Goal: Task Accomplishment & Management: Use online tool/utility

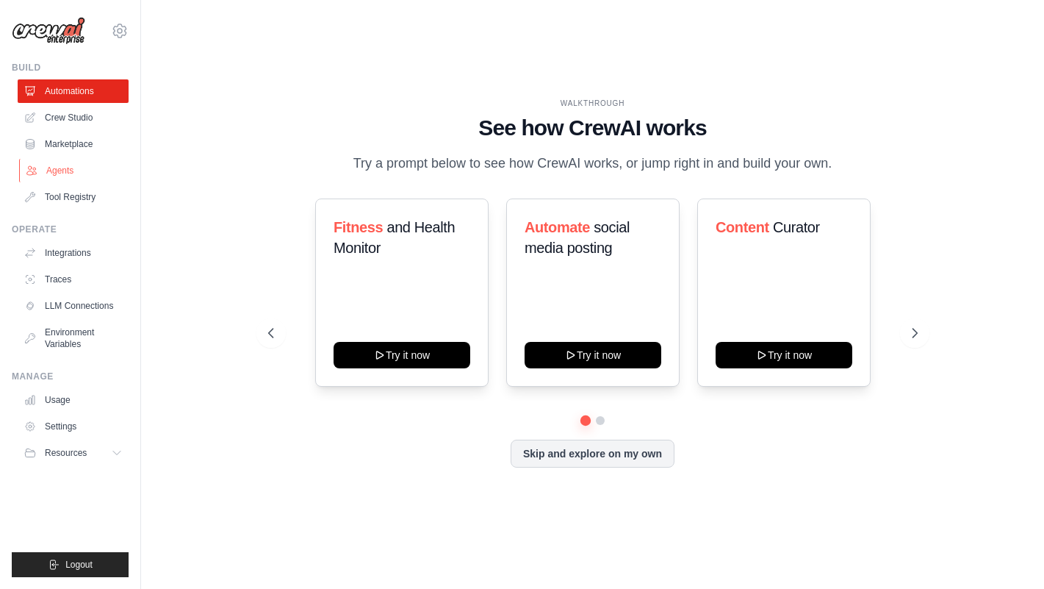
click at [59, 170] on link "Agents" at bounding box center [74, 171] width 111 height 24
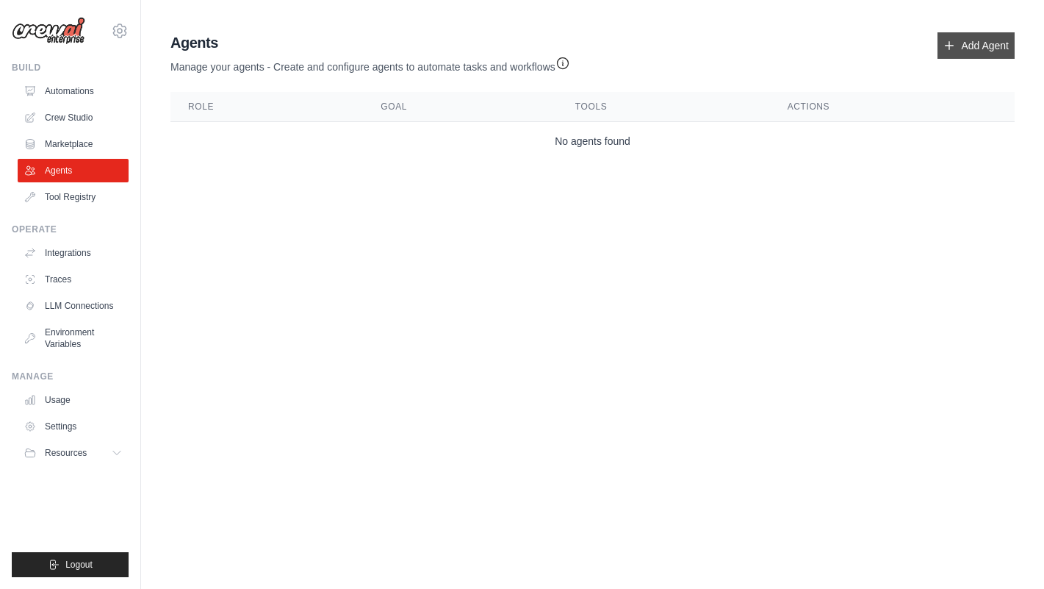
click at [956, 44] on link "Add Agent" at bounding box center [976, 45] width 77 height 26
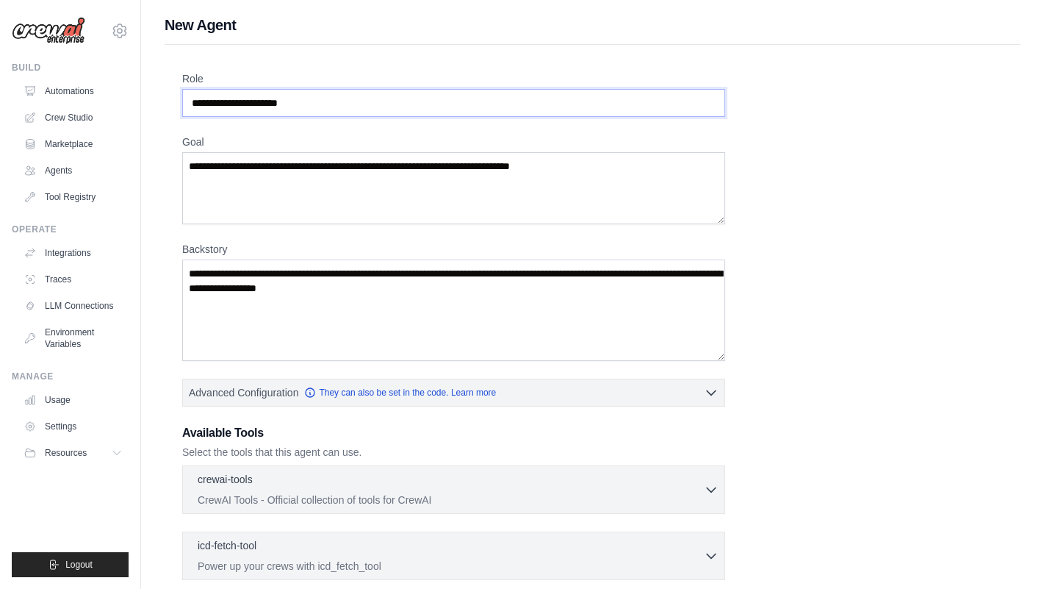
drag, startPoint x: 335, startPoint y: 109, endPoint x: 27, endPoint y: 78, distance: 309.5
click at [27, 78] on div "[EMAIL_ADDRESS][DOMAIN_NAME] Settings Build Automations Crew Studio GitHub" at bounding box center [522, 427] width 1044 height 855
type input "*"
type input "**********"
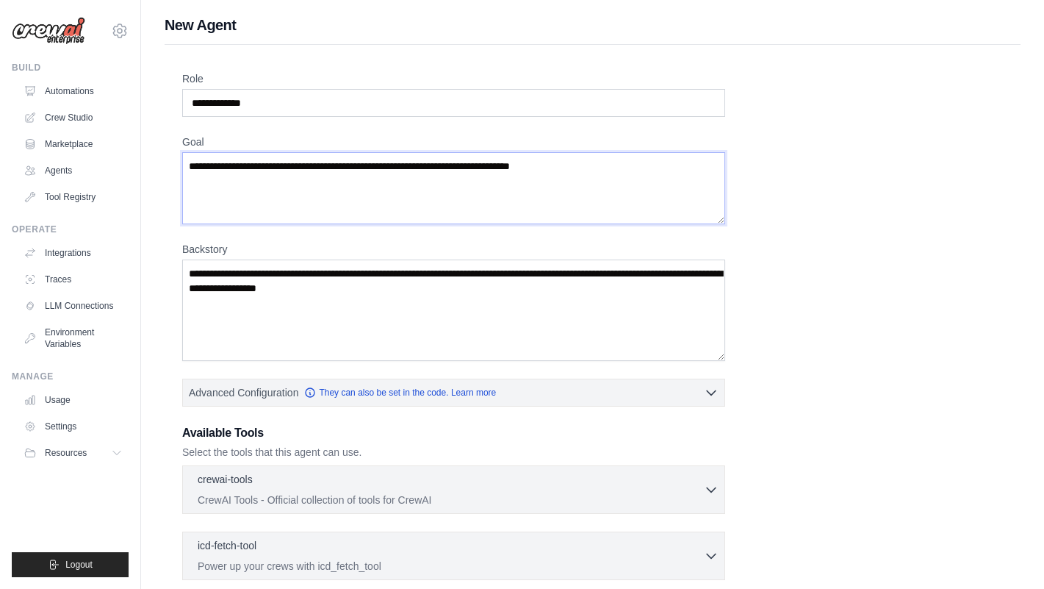
click at [237, 176] on textarea "Goal" at bounding box center [453, 188] width 543 height 72
drag, startPoint x: 591, startPoint y: 169, endPoint x: 257, endPoint y: 149, distance: 334.2
click at [257, 149] on div "Goal" at bounding box center [453, 179] width 543 height 90
click at [378, 165] on textarea "Goal" at bounding box center [453, 188] width 543 height 72
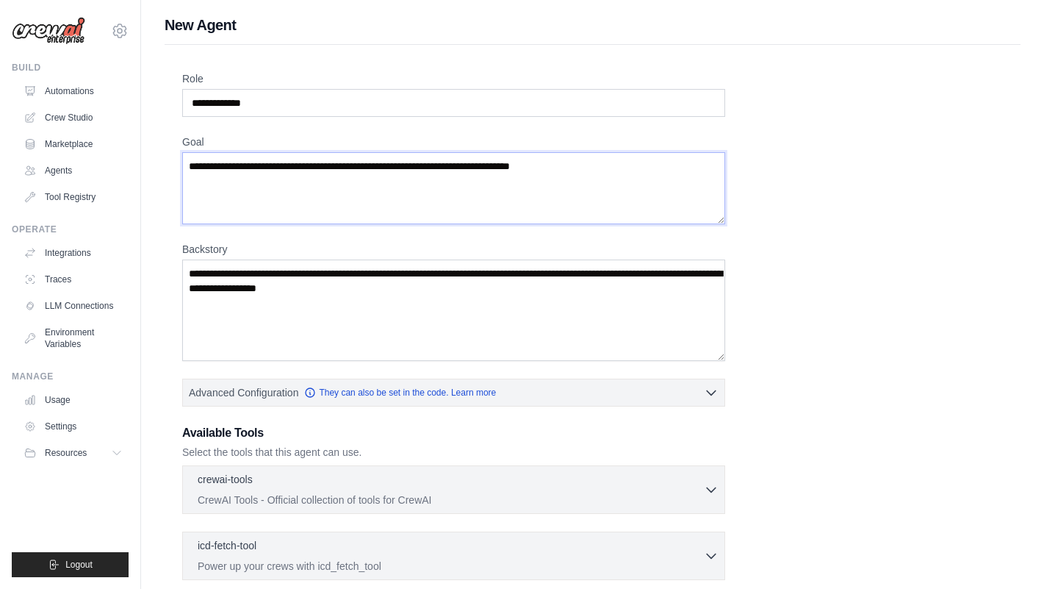
click at [615, 175] on textarea "Goal" at bounding box center [453, 188] width 543 height 72
type textarea "*"
type textarea "**********"
click at [462, 306] on textarea "Backstory" at bounding box center [453, 309] width 543 height 101
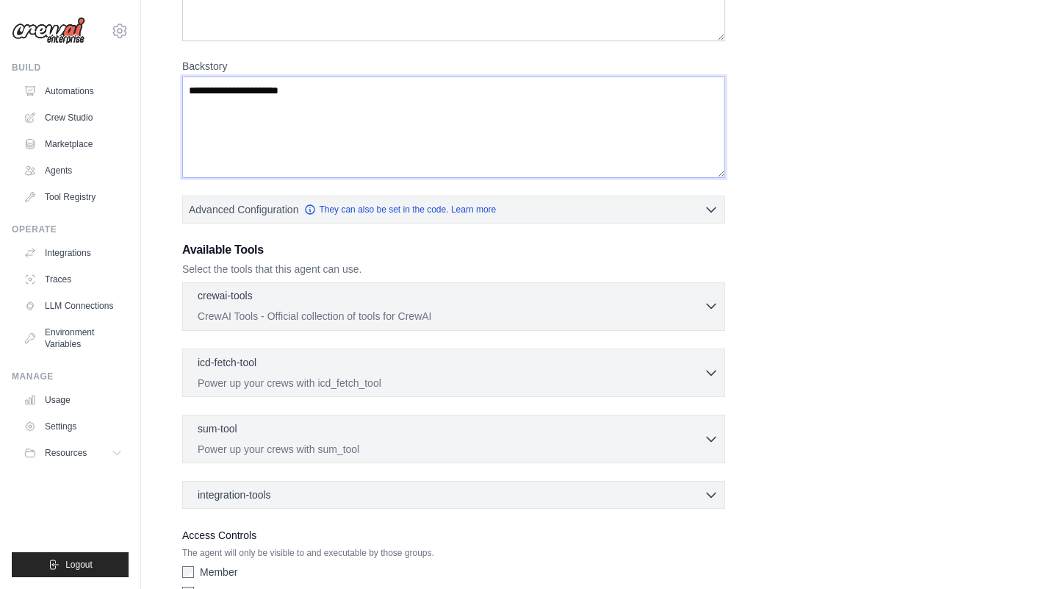
scroll to position [266, 0]
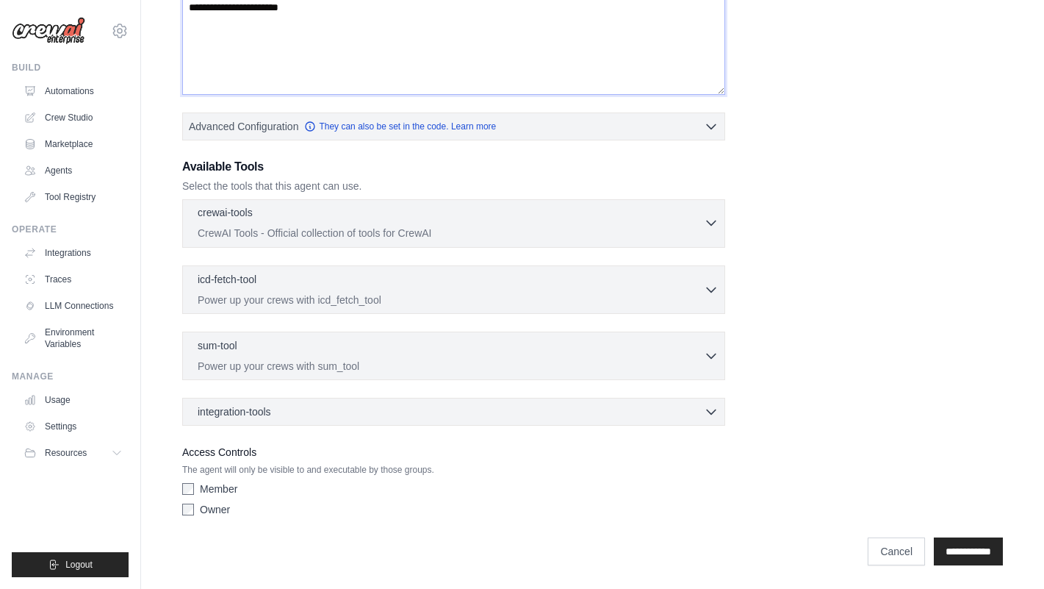
type textarea "**********"
click at [481, 229] on p "CrewAI Tools - Official collection of tools for CrewAI" at bounding box center [451, 233] width 506 height 15
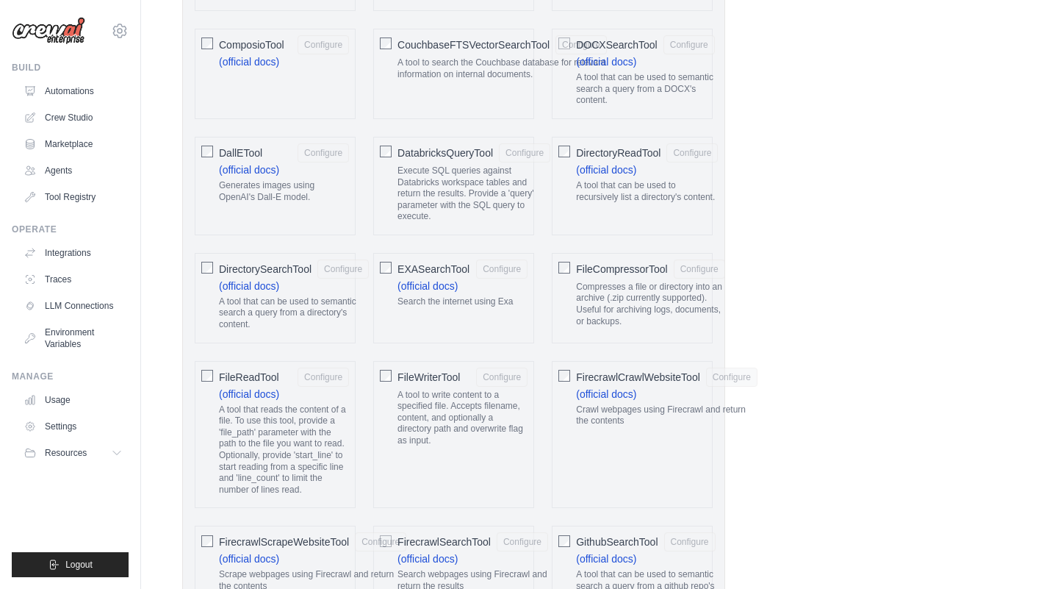
scroll to position [1016, 0]
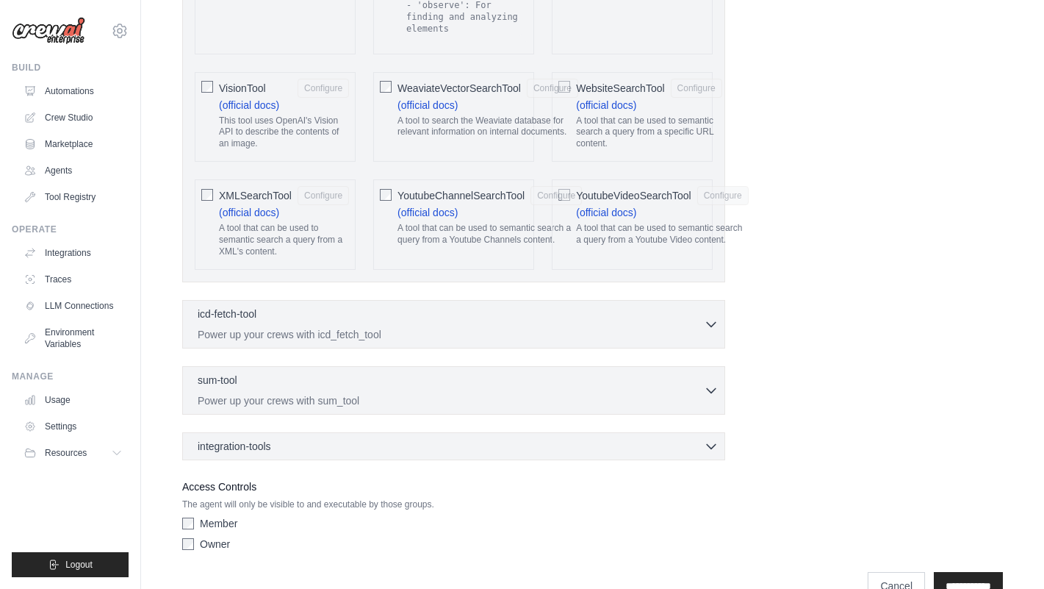
scroll to position [3157, 0]
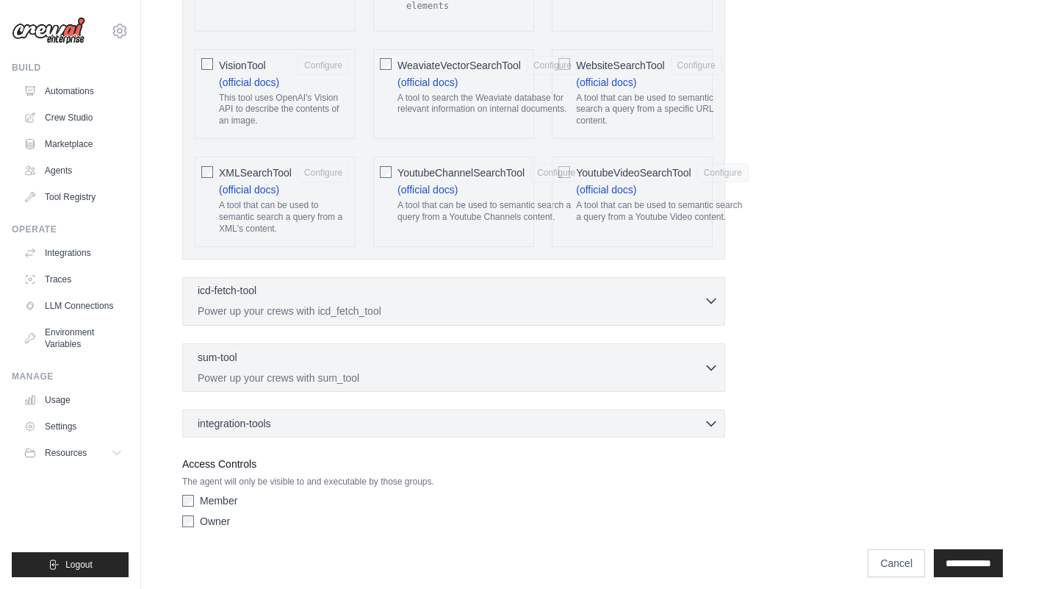
click at [290, 304] on p "Power up your crews with icd_fetch_tool" at bounding box center [451, 311] width 506 height 15
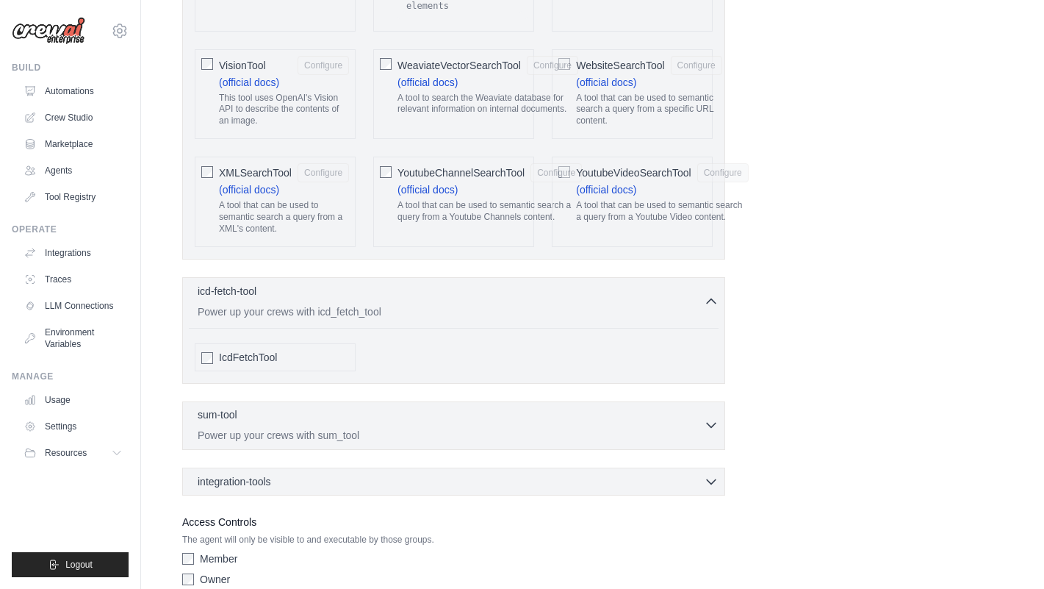
click at [294, 428] on p "Power up your crews with sum_tool" at bounding box center [451, 435] width 506 height 15
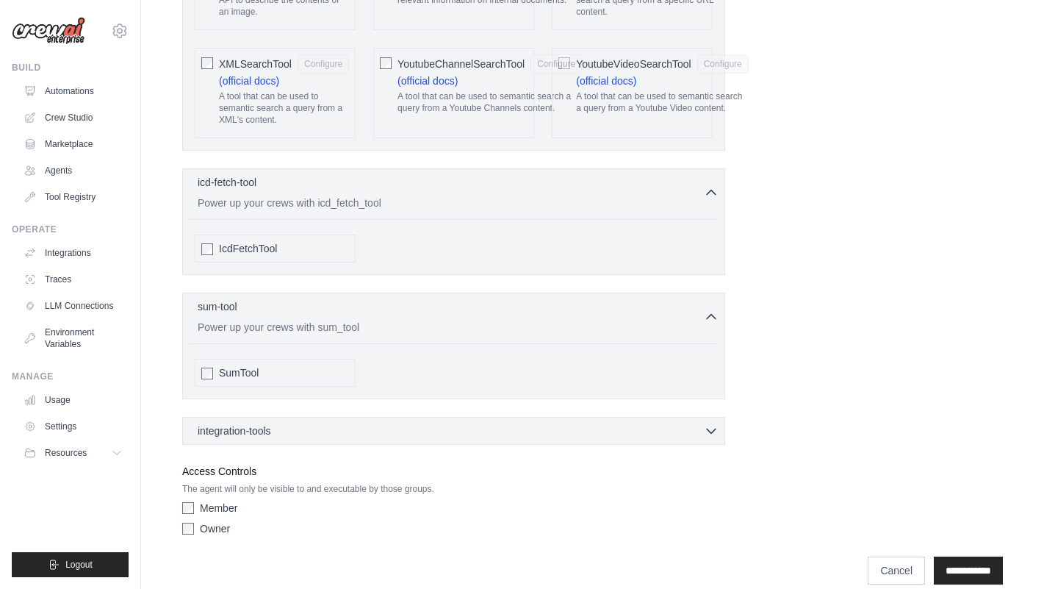
scroll to position [3270, 0]
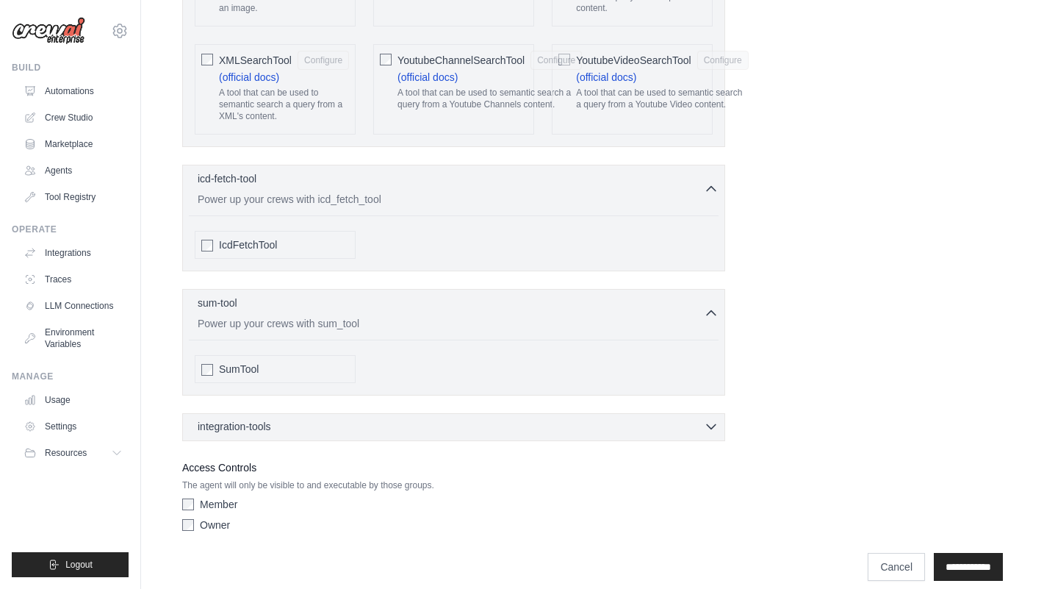
click at [298, 419] on div "integration-tools 0 selected" at bounding box center [458, 426] width 521 height 15
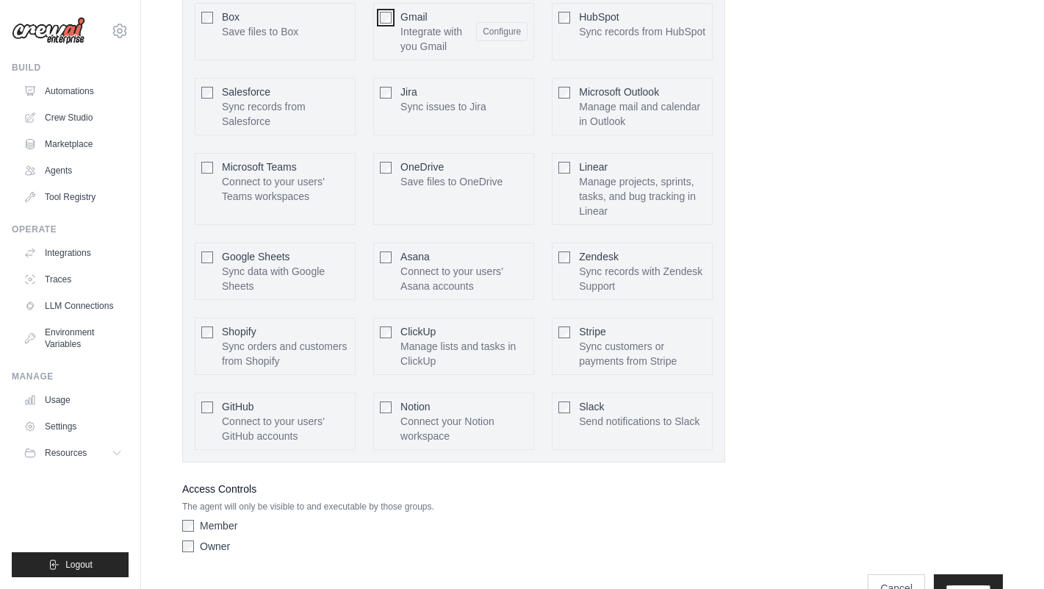
scroll to position [3784, 0]
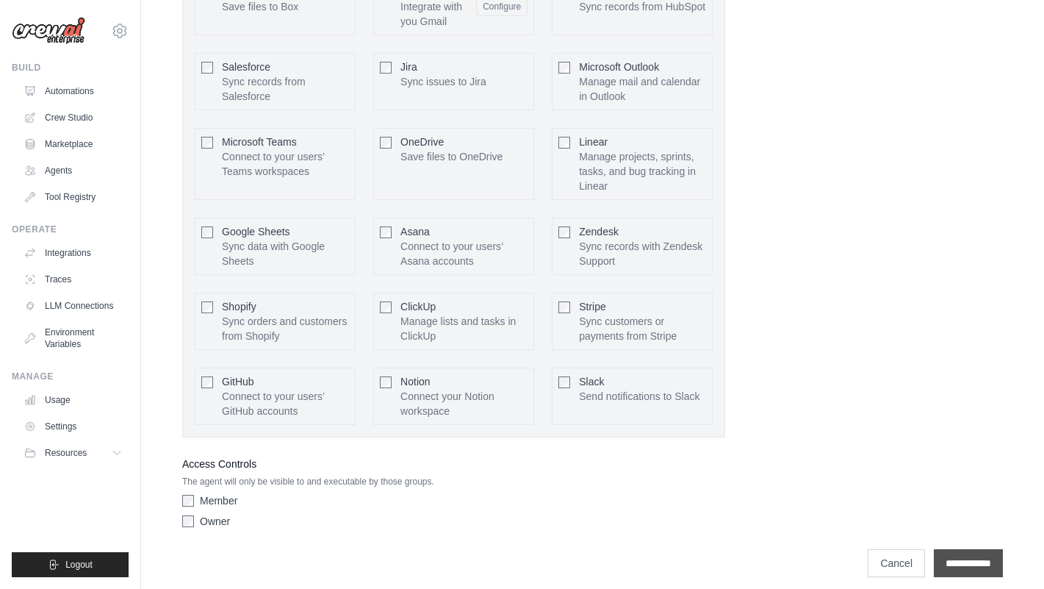
click at [956, 549] on input "**********" at bounding box center [968, 563] width 69 height 28
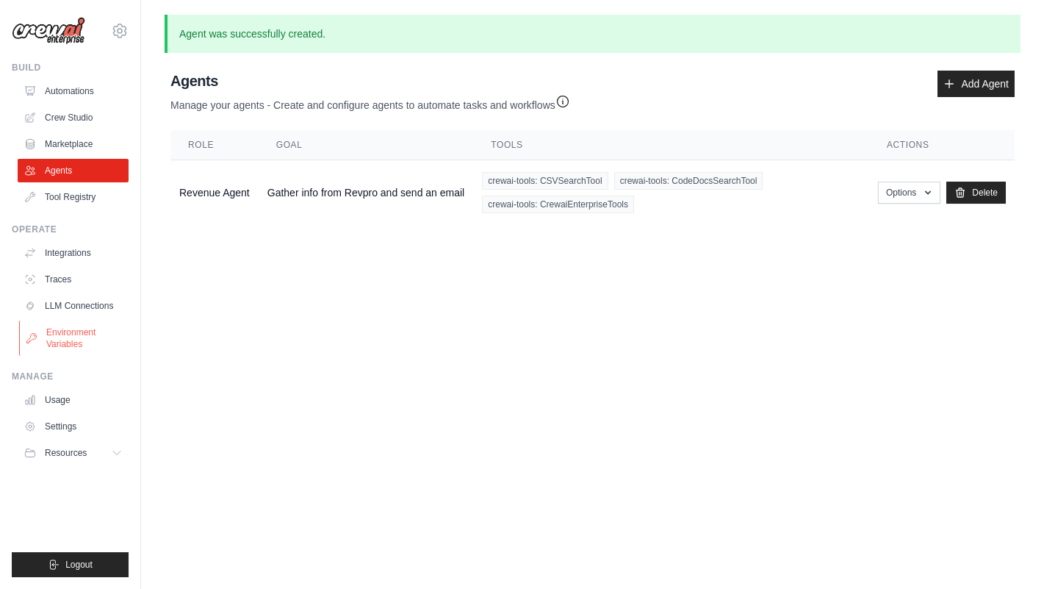
click at [77, 331] on link "Environment Variables" at bounding box center [74, 337] width 111 height 35
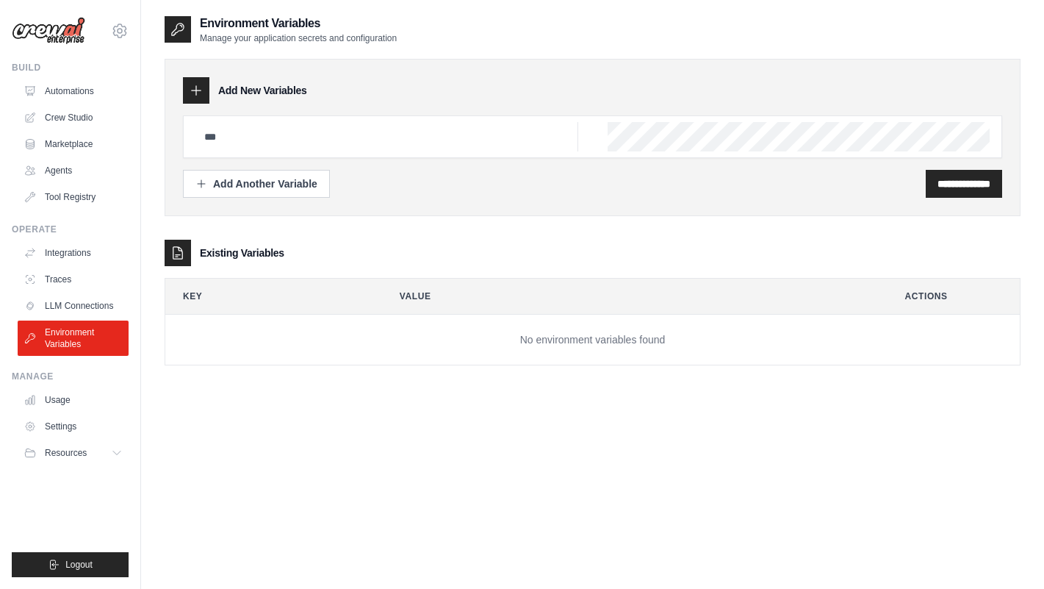
click at [589, 32] on div "Environment Variables Manage your application secrets and configuration" at bounding box center [593, 29] width 856 height 29
click at [68, 173] on link "Agents" at bounding box center [74, 171] width 111 height 24
